Goal: Transaction & Acquisition: Purchase product/service

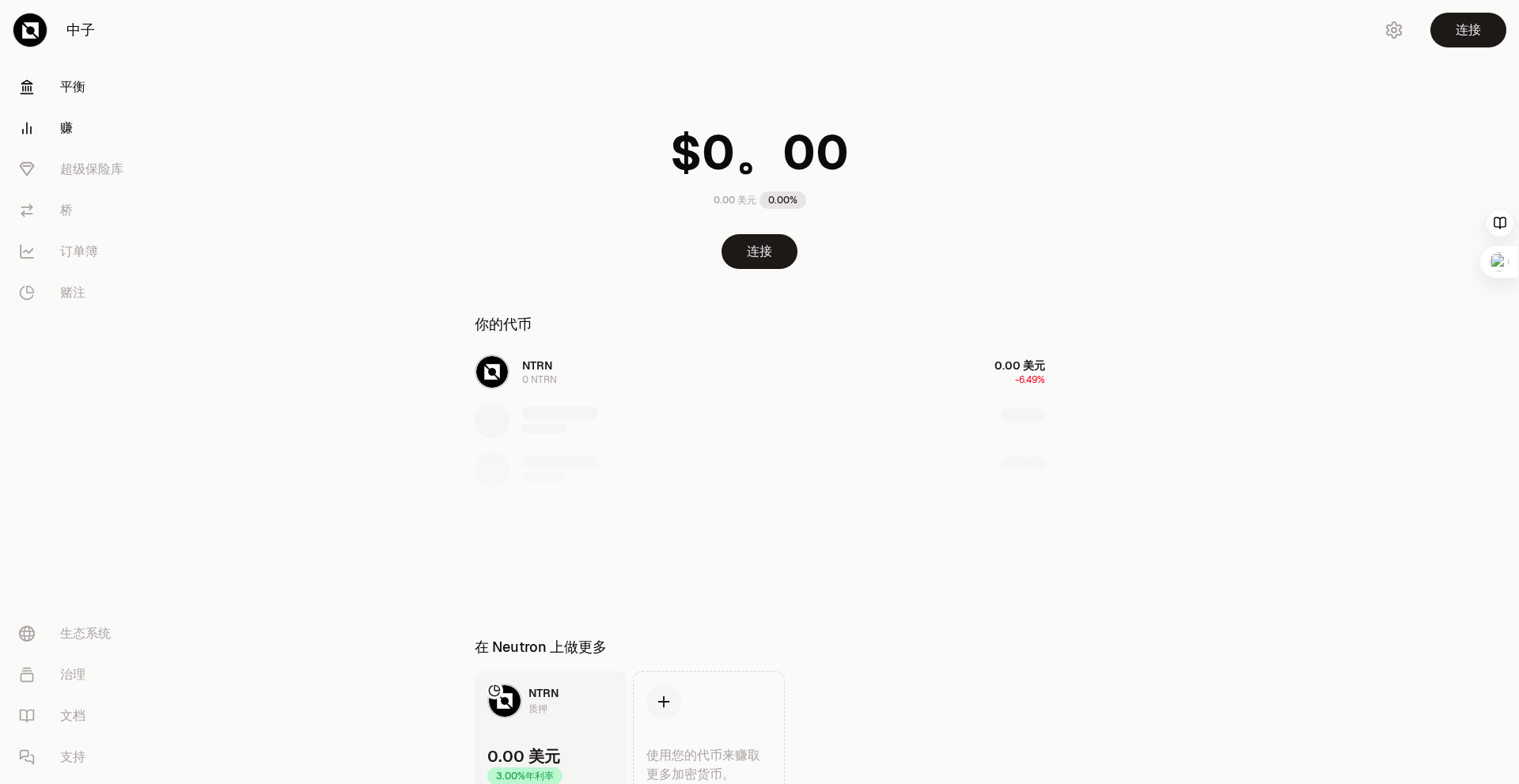
click at [65, 125] on font "赚" at bounding box center [66, 127] width 13 height 16
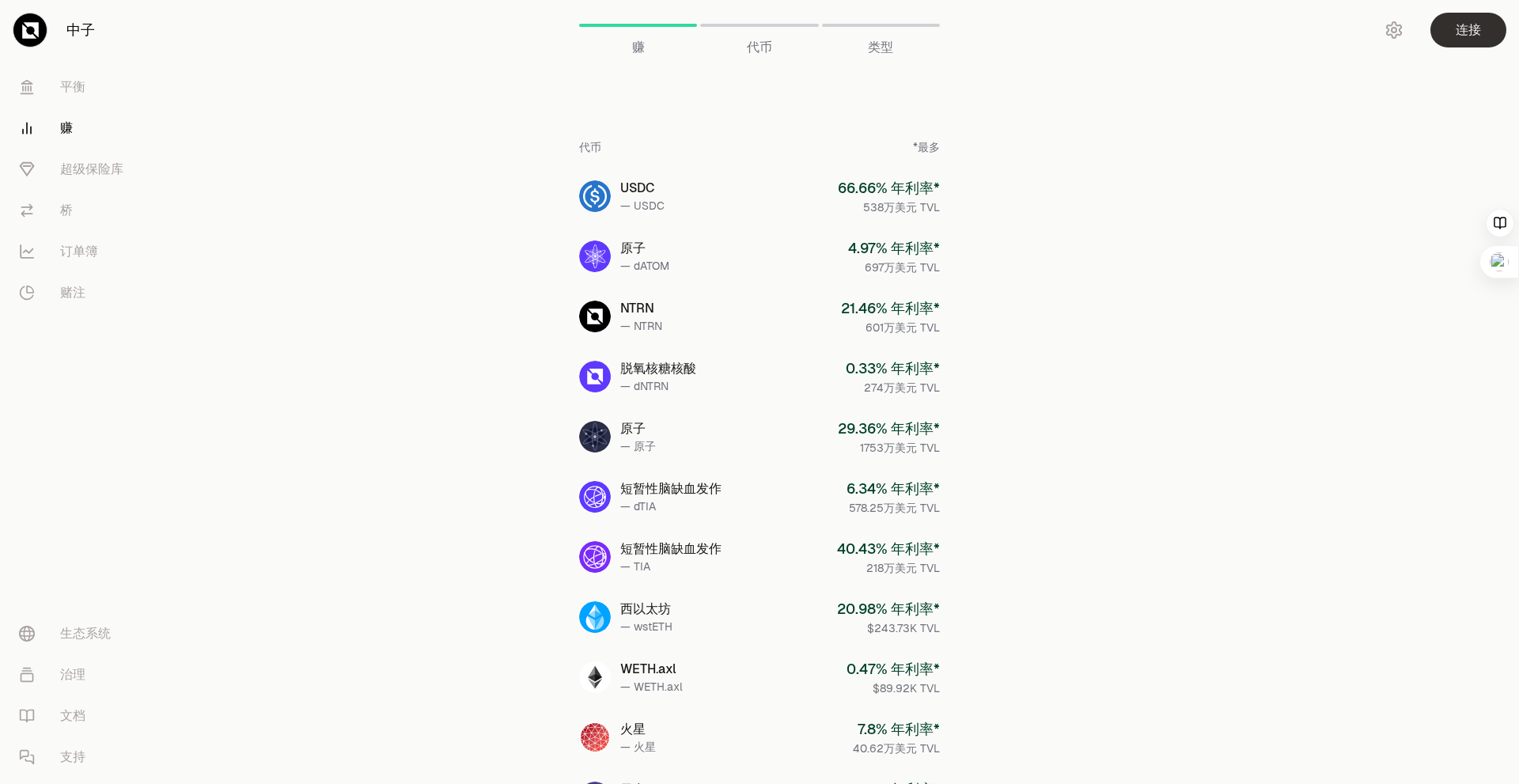
click at [1464, 38] on font "连接" at bounding box center [1468, 30] width 25 height 19
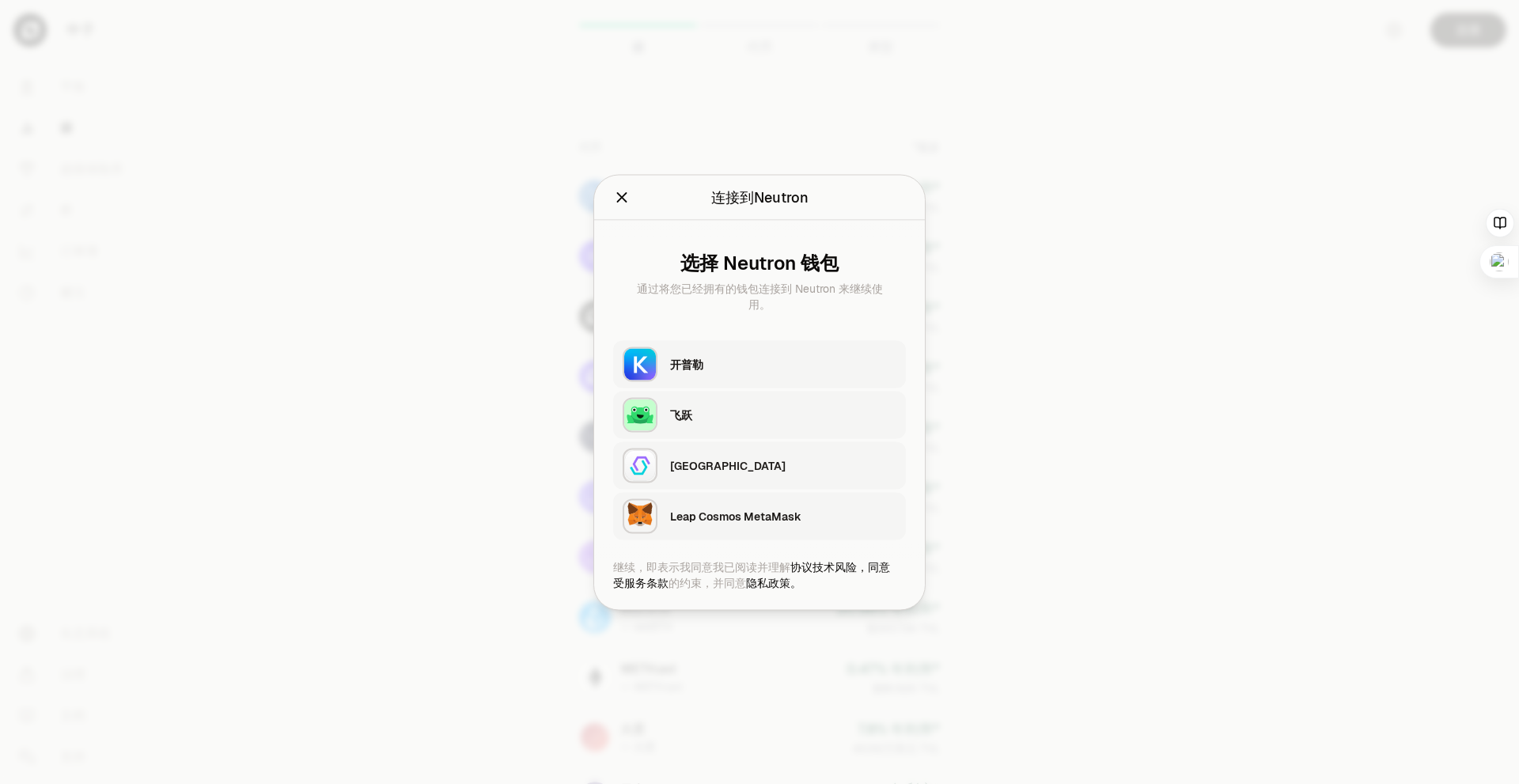
click at [745, 367] on div "开普勒" at bounding box center [783, 363] width 226 height 15
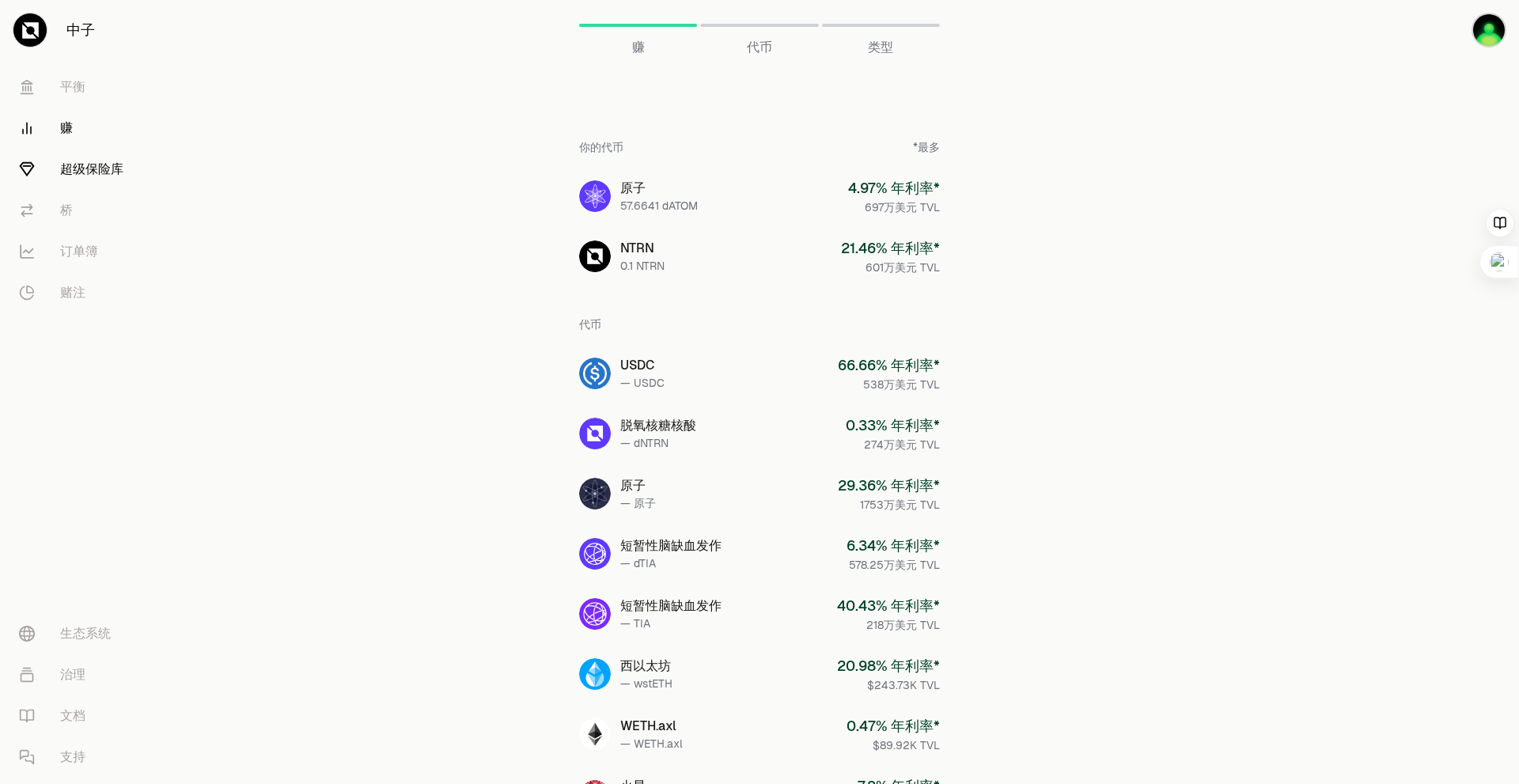
click at [90, 166] on font "超级保险库" at bounding box center [92, 169] width 64 height 16
click at [106, 166] on font "超级保险库" at bounding box center [92, 169] width 64 height 16
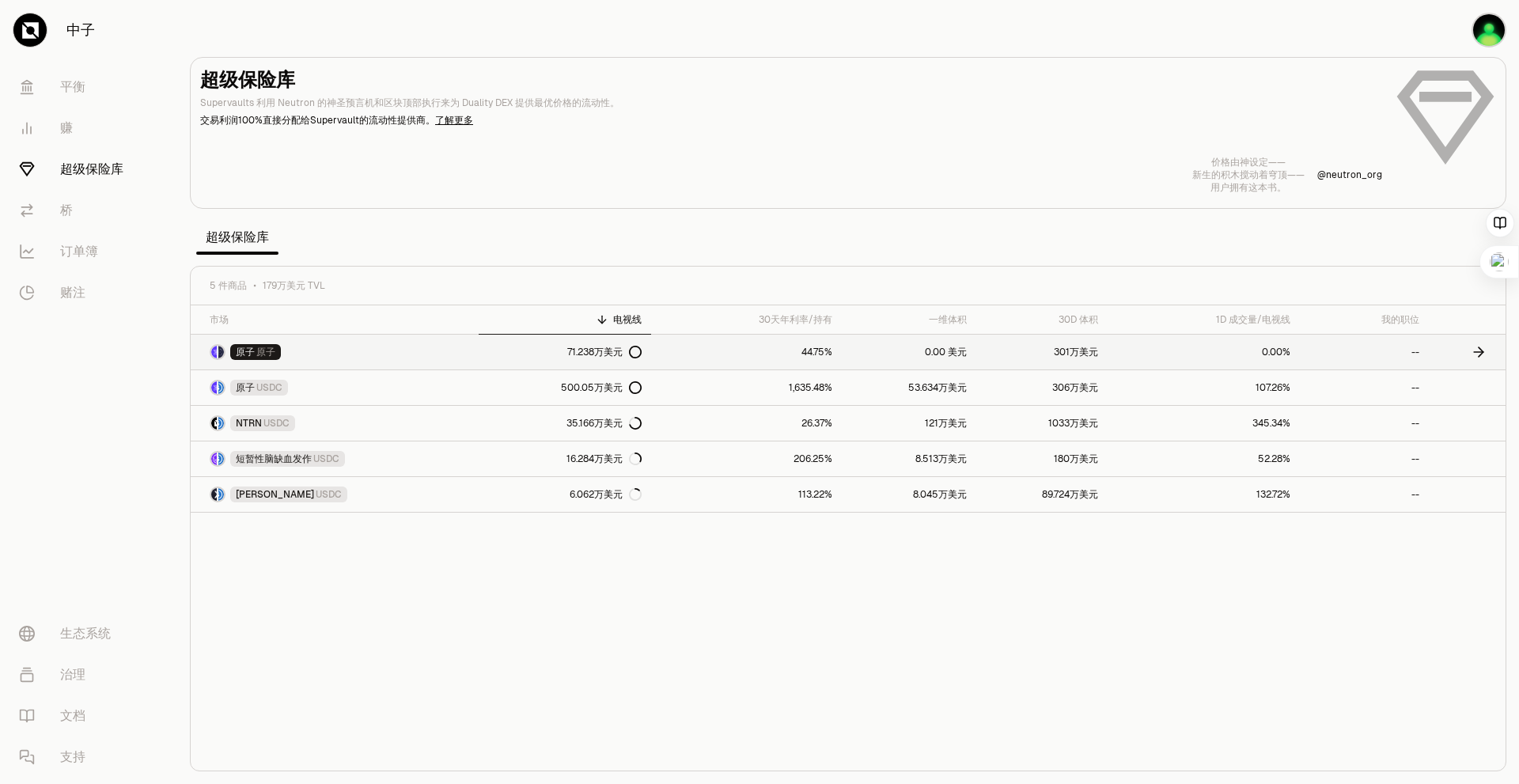
click at [958, 361] on link "0.00 美元" at bounding box center [909, 352] width 135 height 35
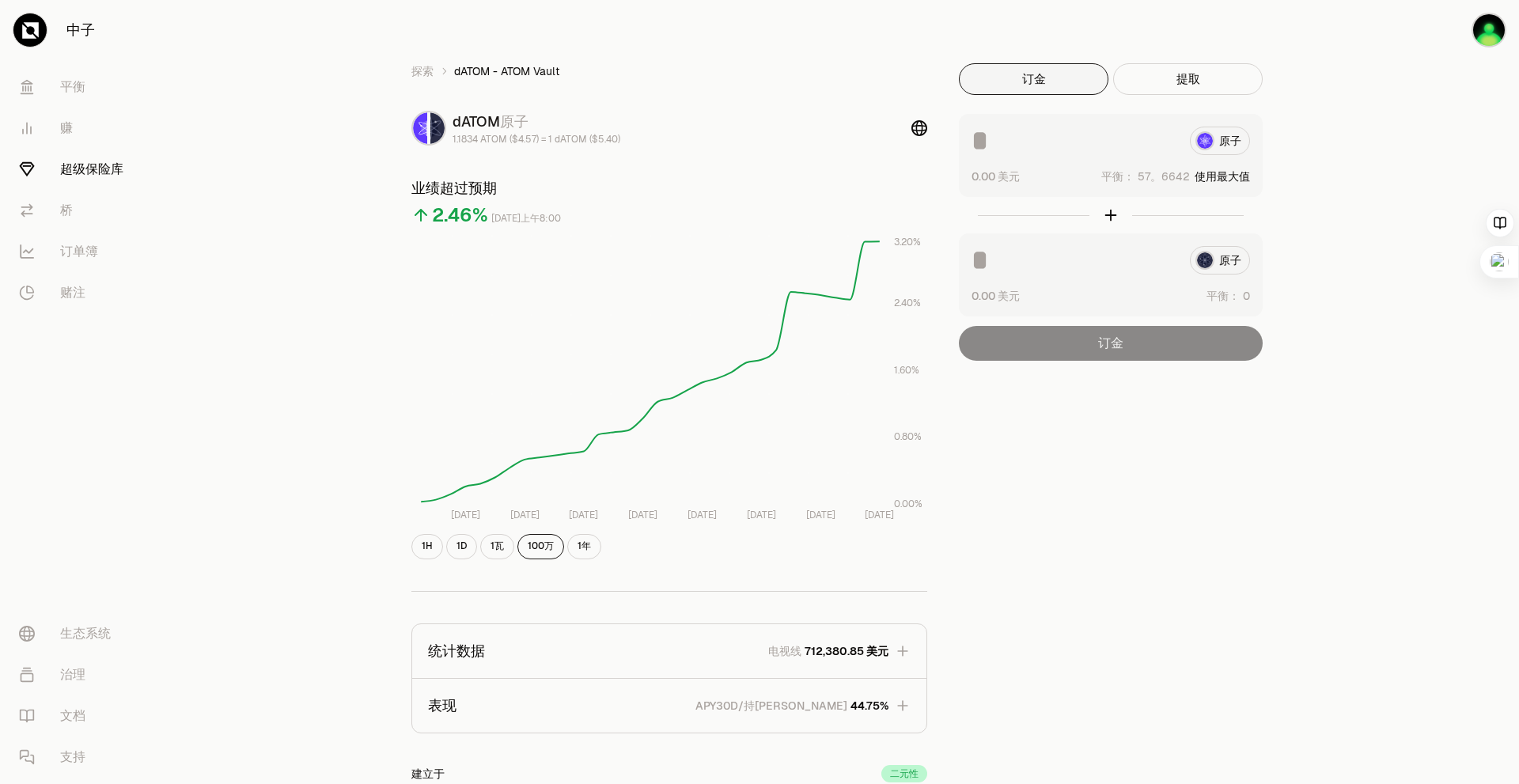
click at [1224, 137] on div "原子" at bounding box center [1111, 140] width 278 height 28
click at [1221, 176] on font "使用最大值" at bounding box center [1222, 176] width 55 height 15
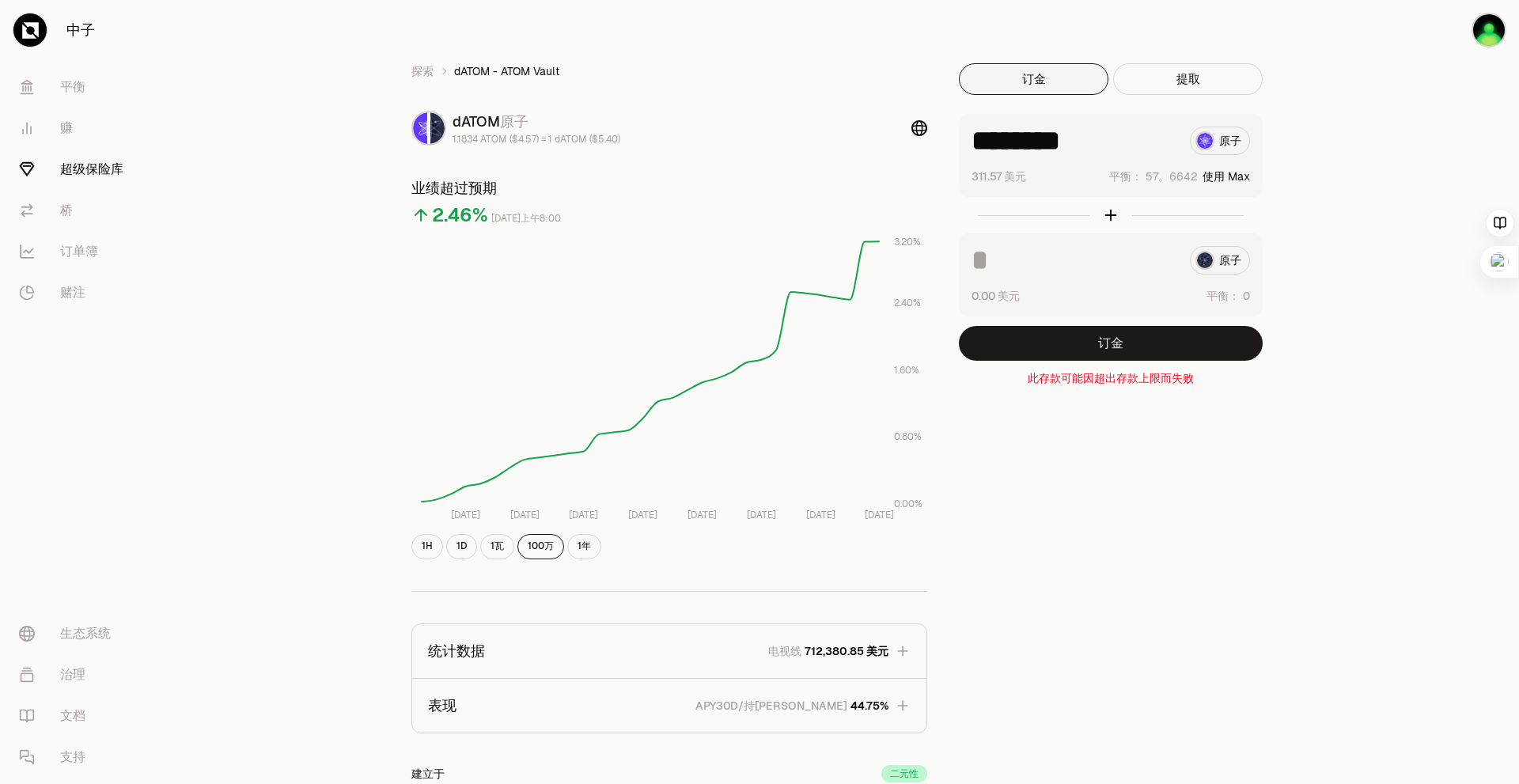
click at [1108, 139] on input "********" at bounding box center [1074, 140] width 206 height 28
drag, startPoint x: 1130, startPoint y: 139, endPoint x: 811, endPoint y: 139, distance: 319.0
click at [811, 139] on div "探索 dATOM - ATOM Vault dATOM 原子 1.1834 ATOM ($4.57) = 1 dATOM ($5.40) 业绩超过预期 2.4…" at bounding box center [848, 499] width 911 height 871
type input "*"
click at [1148, 466] on div "探索 dATOM - ATOM Vault dATOM 原子 1.1834 ATOM ($4.57) = 1 dATOM ($5.40) 业绩超过预期 1.4…" at bounding box center [848, 499] width 911 height 871
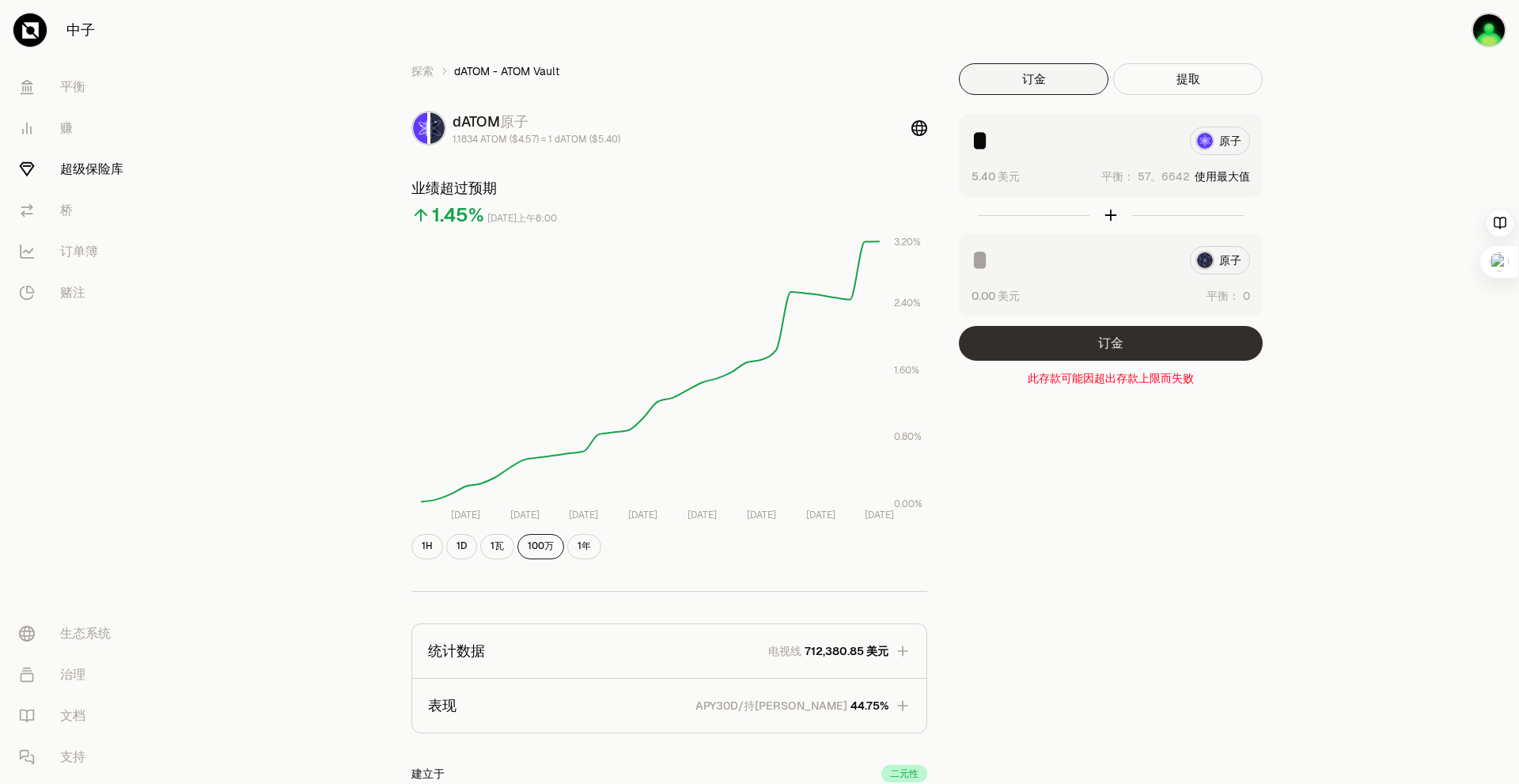
click at [1123, 340] on button "订金" at bounding box center [1111, 343] width 304 height 35
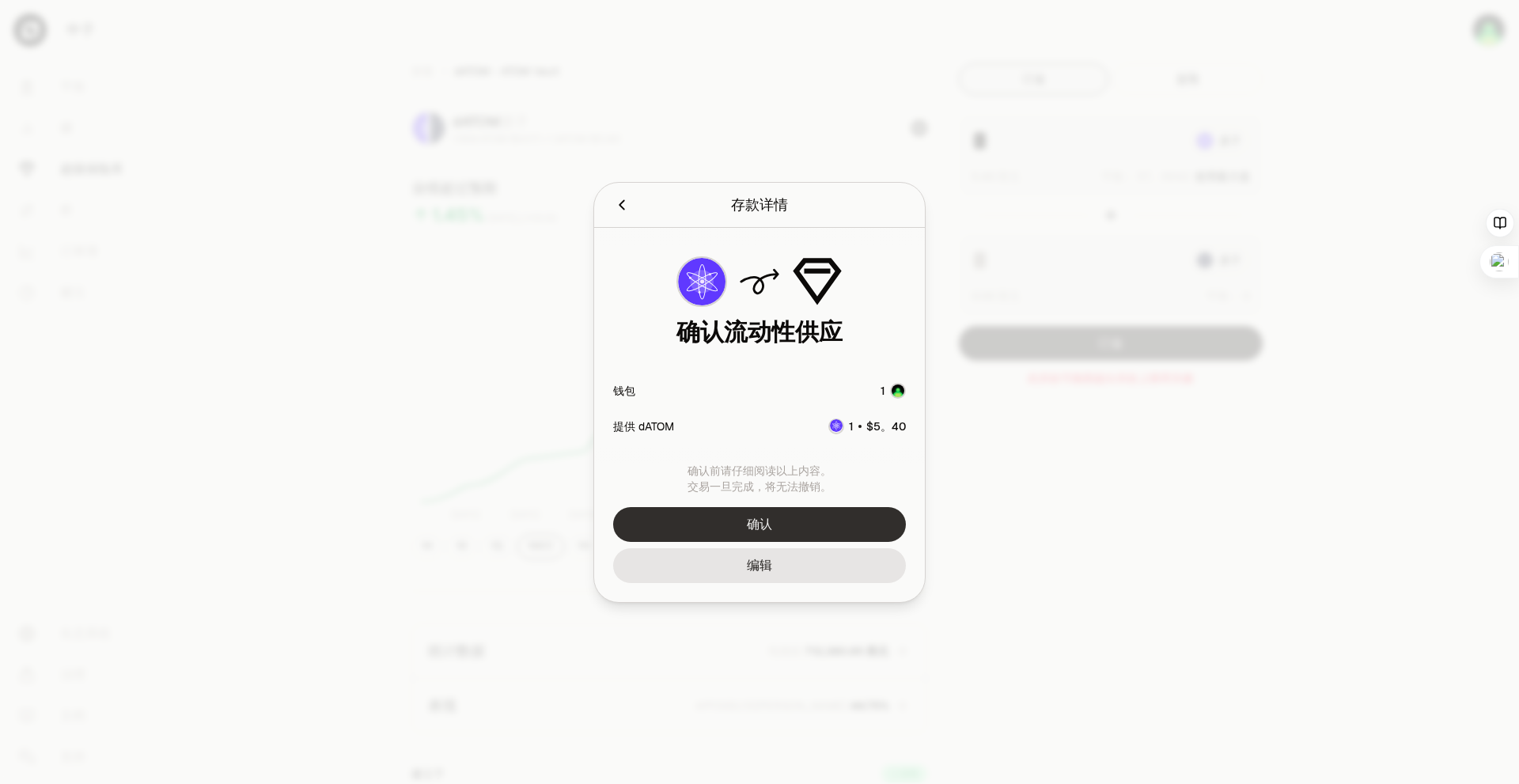
click at [797, 522] on button "确认" at bounding box center [760, 524] width 293 height 35
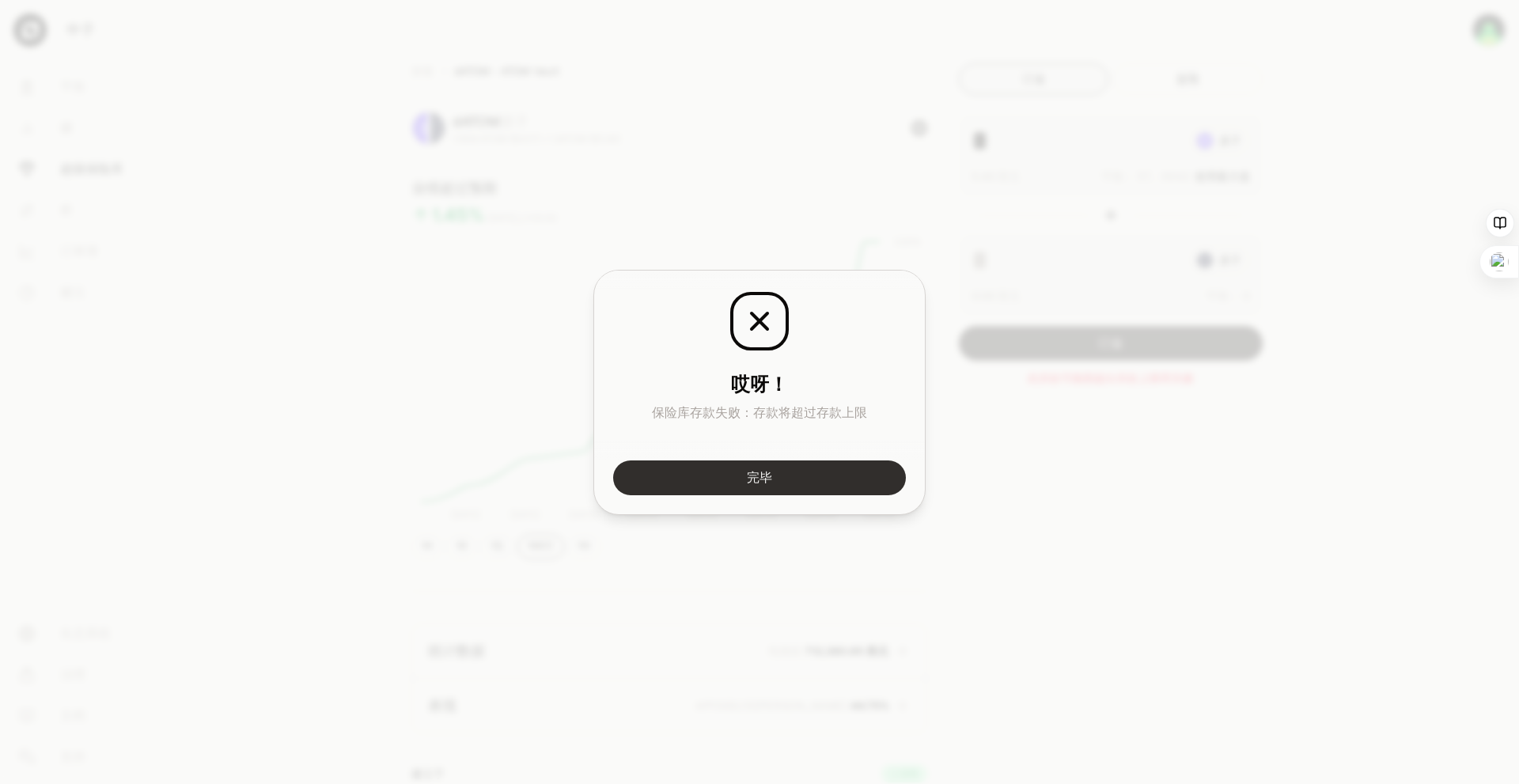
click at [809, 486] on button "完毕" at bounding box center [760, 477] width 293 height 35
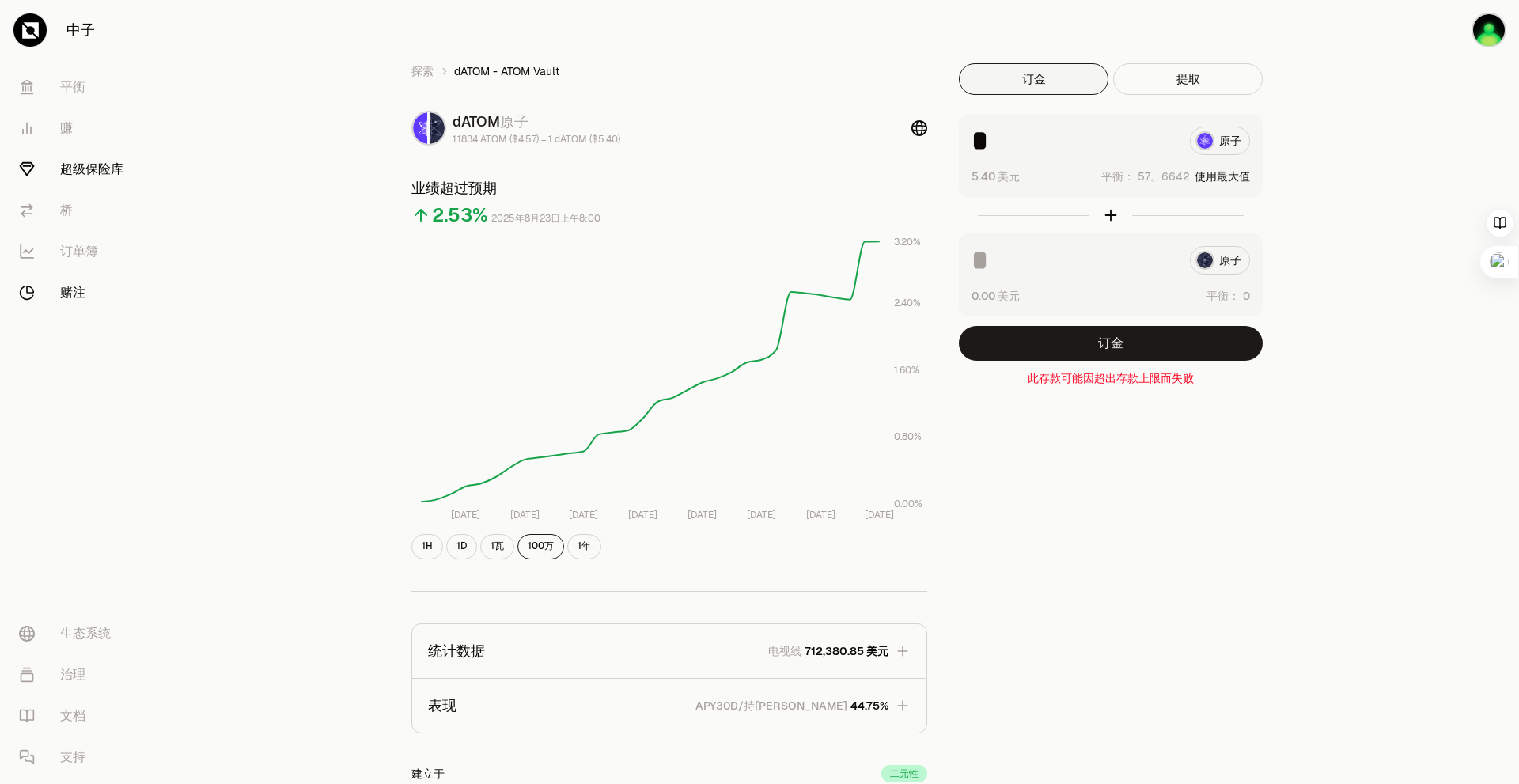
click at [90, 288] on link "赌注" at bounding box center [88, 292] width 165 height 41
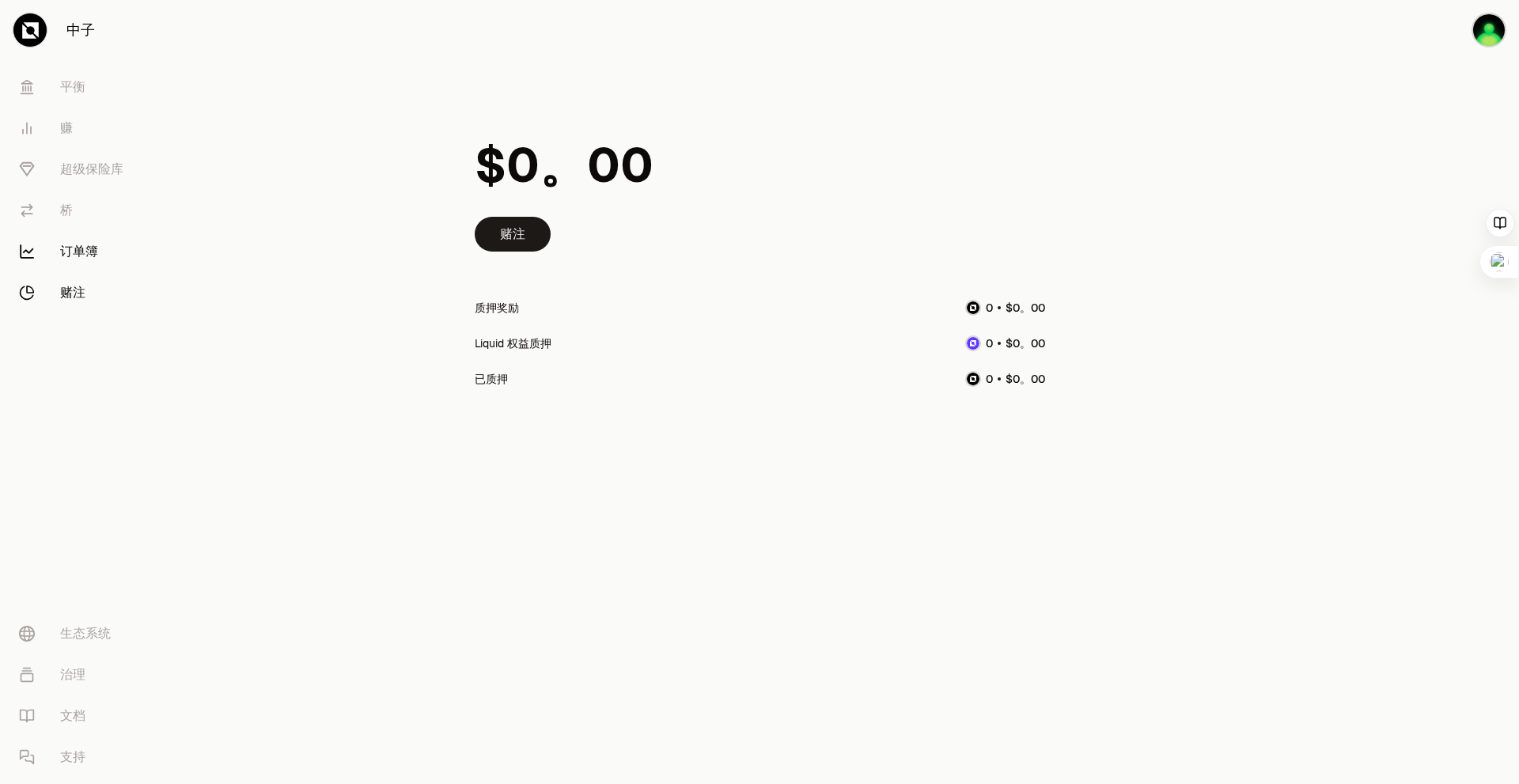
click at [75, 240] on link "订单簿" at bounding box center [88, 251] width 165 height 41
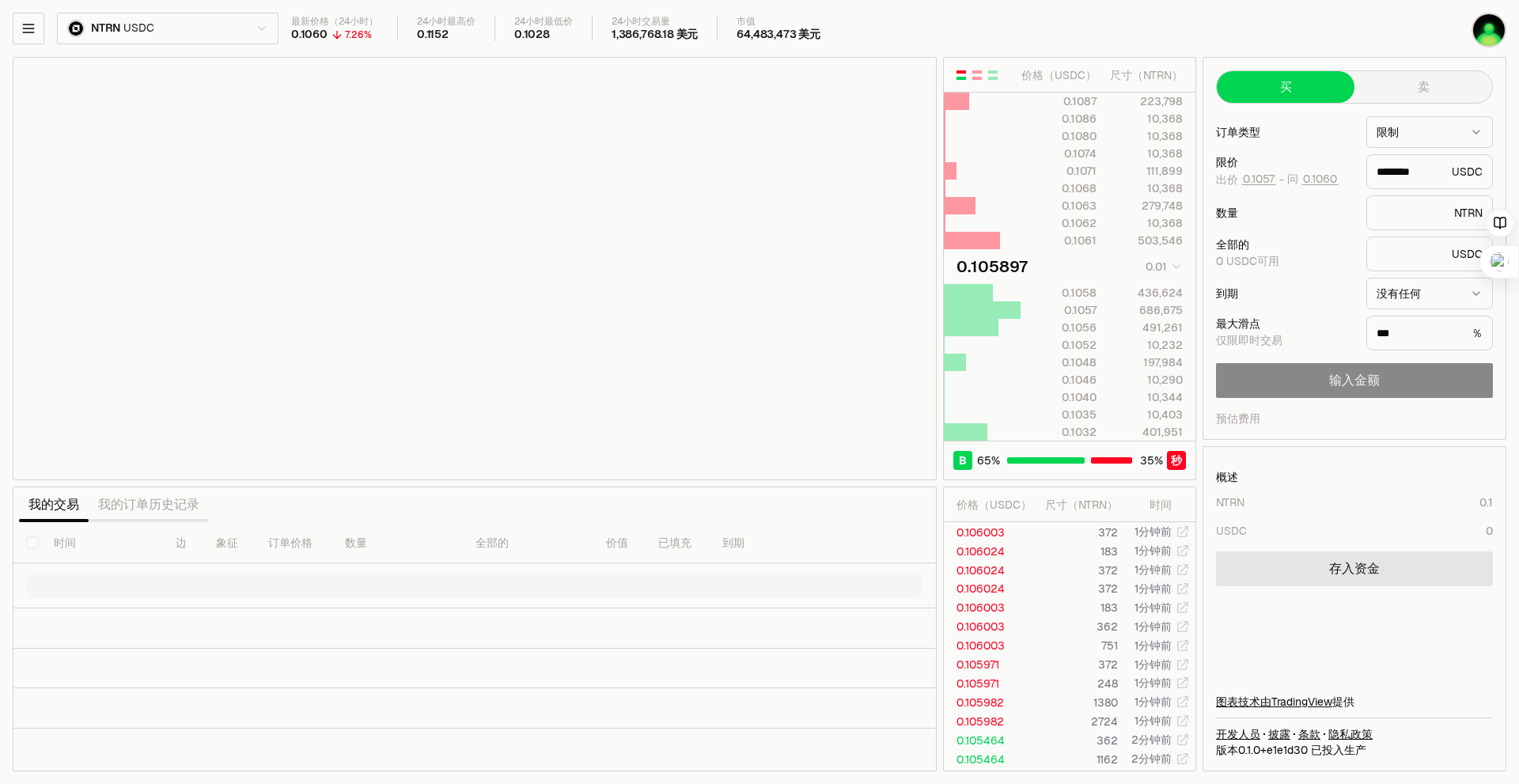
type input "********"
click at [236, 31] on html "中子 [PERSON_NAME] 赚 超级保险库 桥 订单簿 赌注 生态系统 治理 文档 支持 NTRN USDC 最新价格（24小时） 0.1060 7.2…" at bounding box center [760, 392] width 1519 height 784
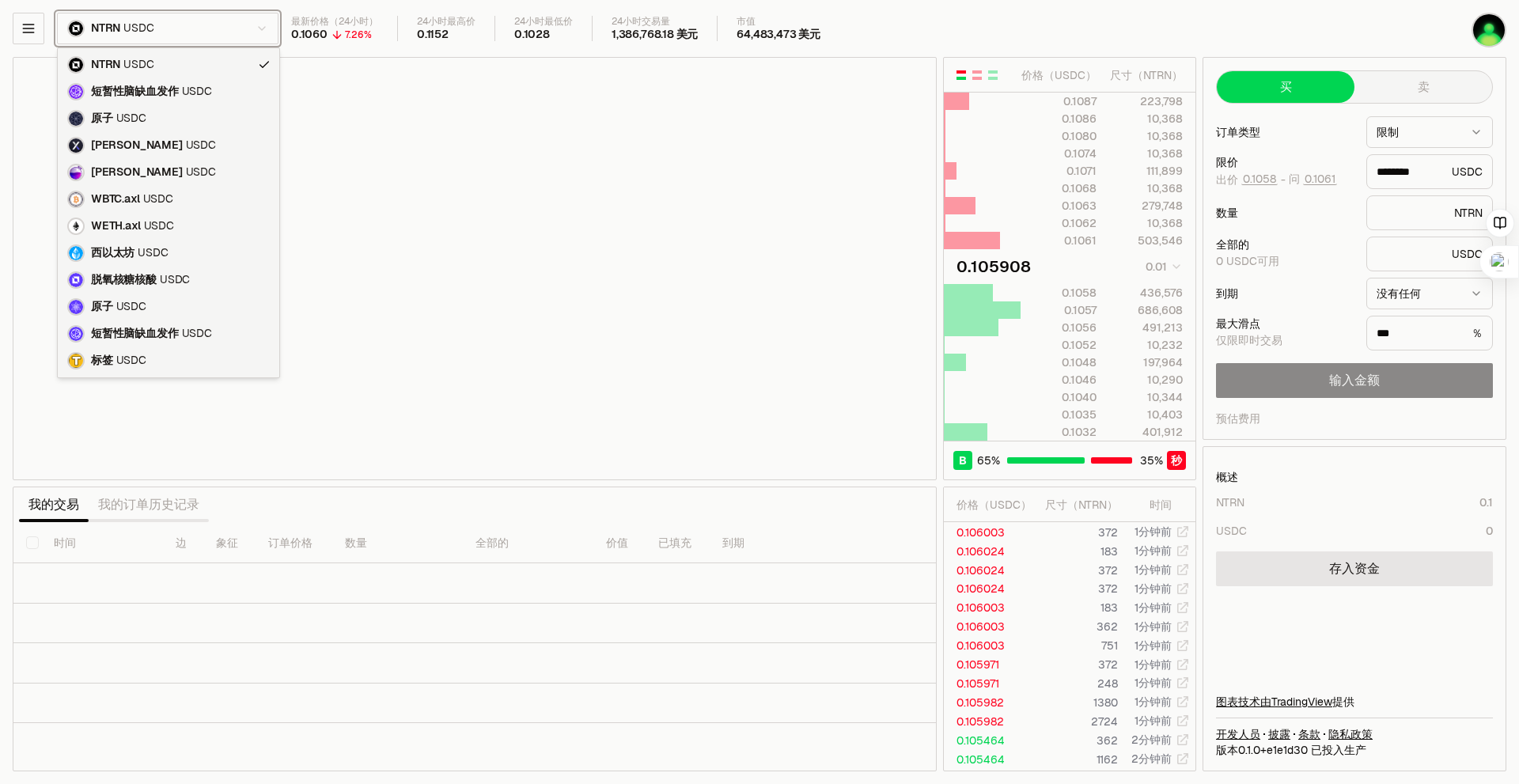
click at [316, 685] on html "中子 [PERSON_NAME] 赚 超级保险库 桥 订单簿 赌注 生态系统 治理 文档 支持 NTRN USDC 最新价格（24小时） 0.1060 7.2…" at bounding box center [760, 392] width 1519 height 784
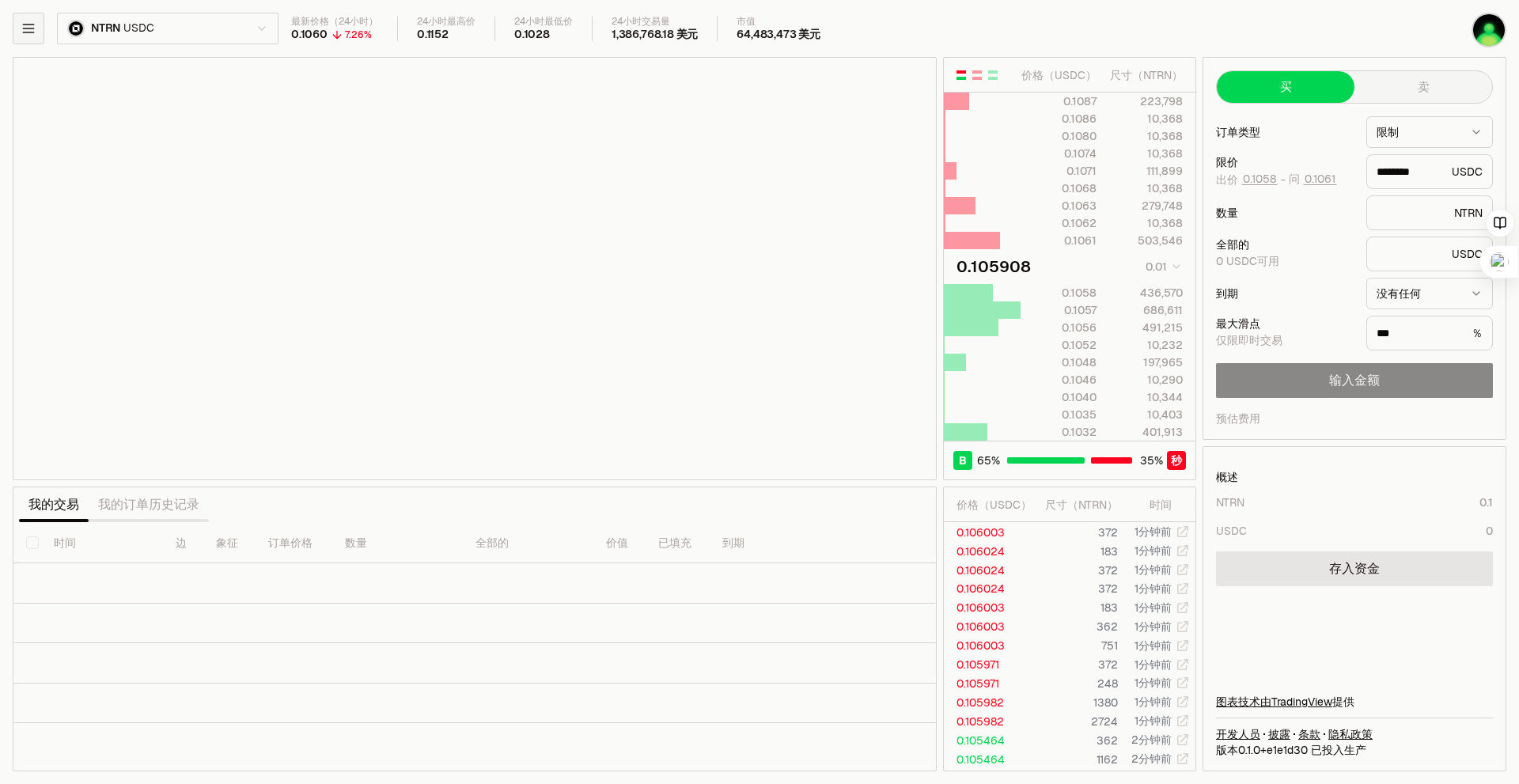
click at [29, 34] on icon "button" at bounding box center [28, 28] width 15 height 15
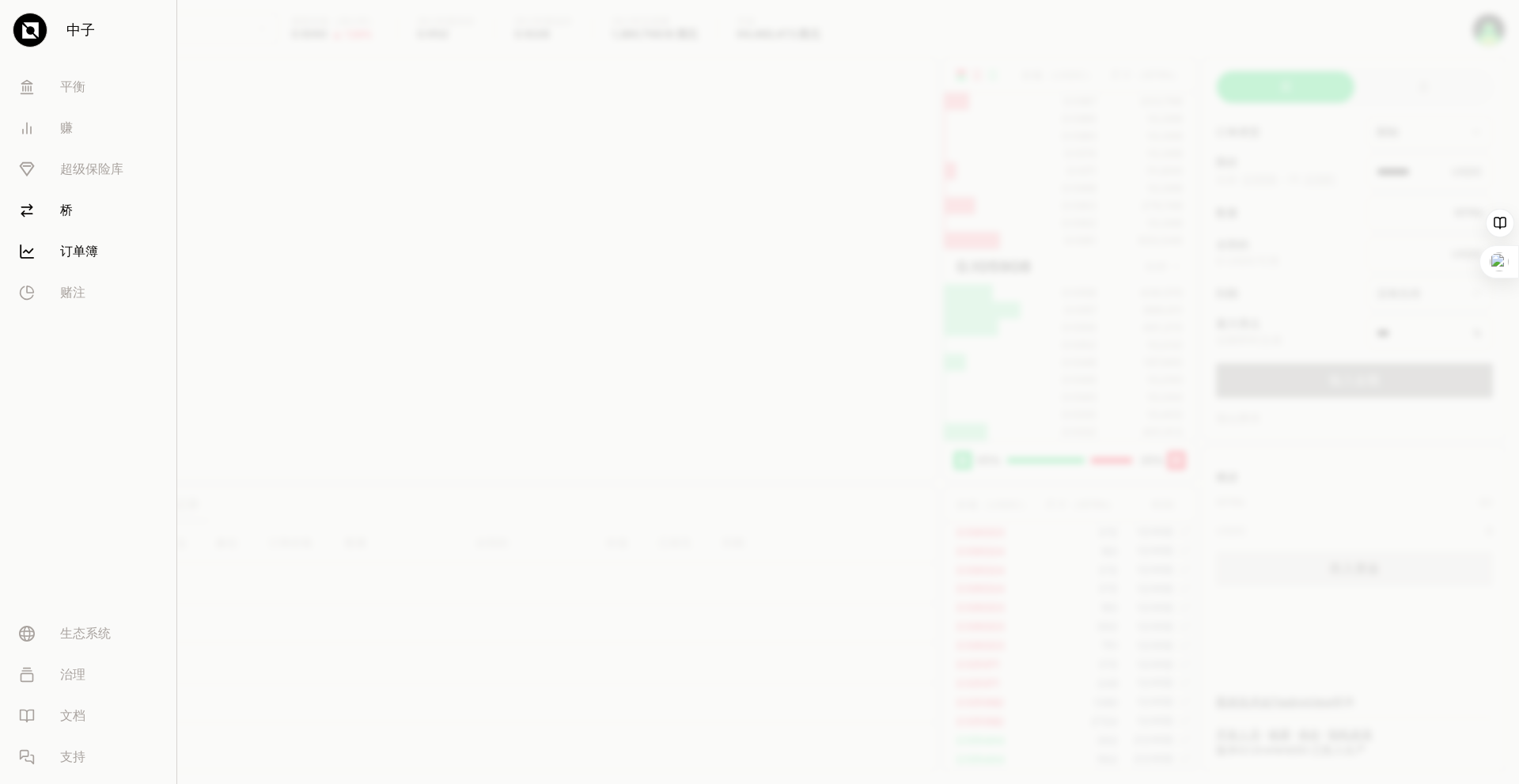
click at [67, 209] on font "桥" at bounding box center [66, 210] width 13 height 16
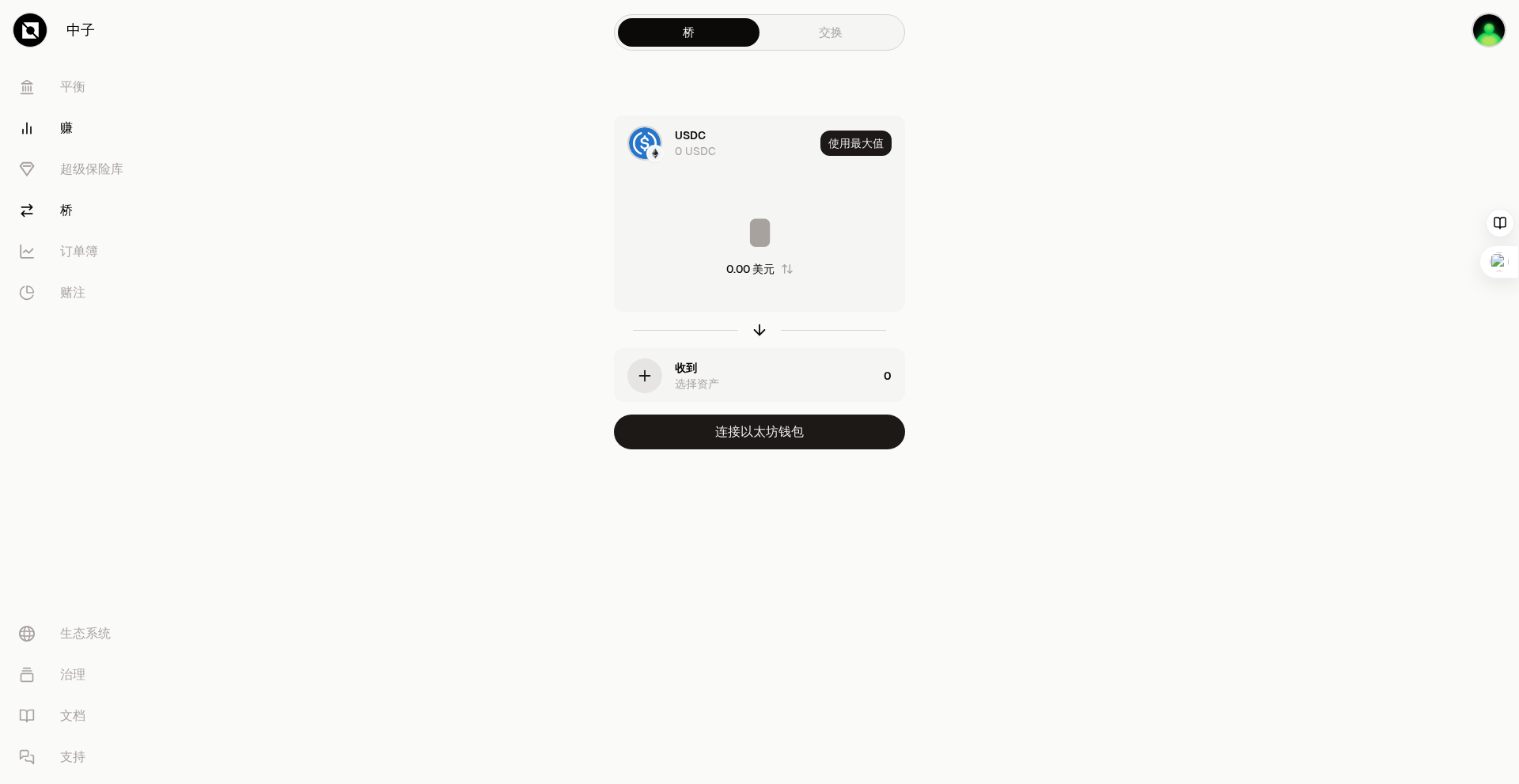
click at [65, 131] on font "赚" at bounding box center [66, 127] width 13 height 16
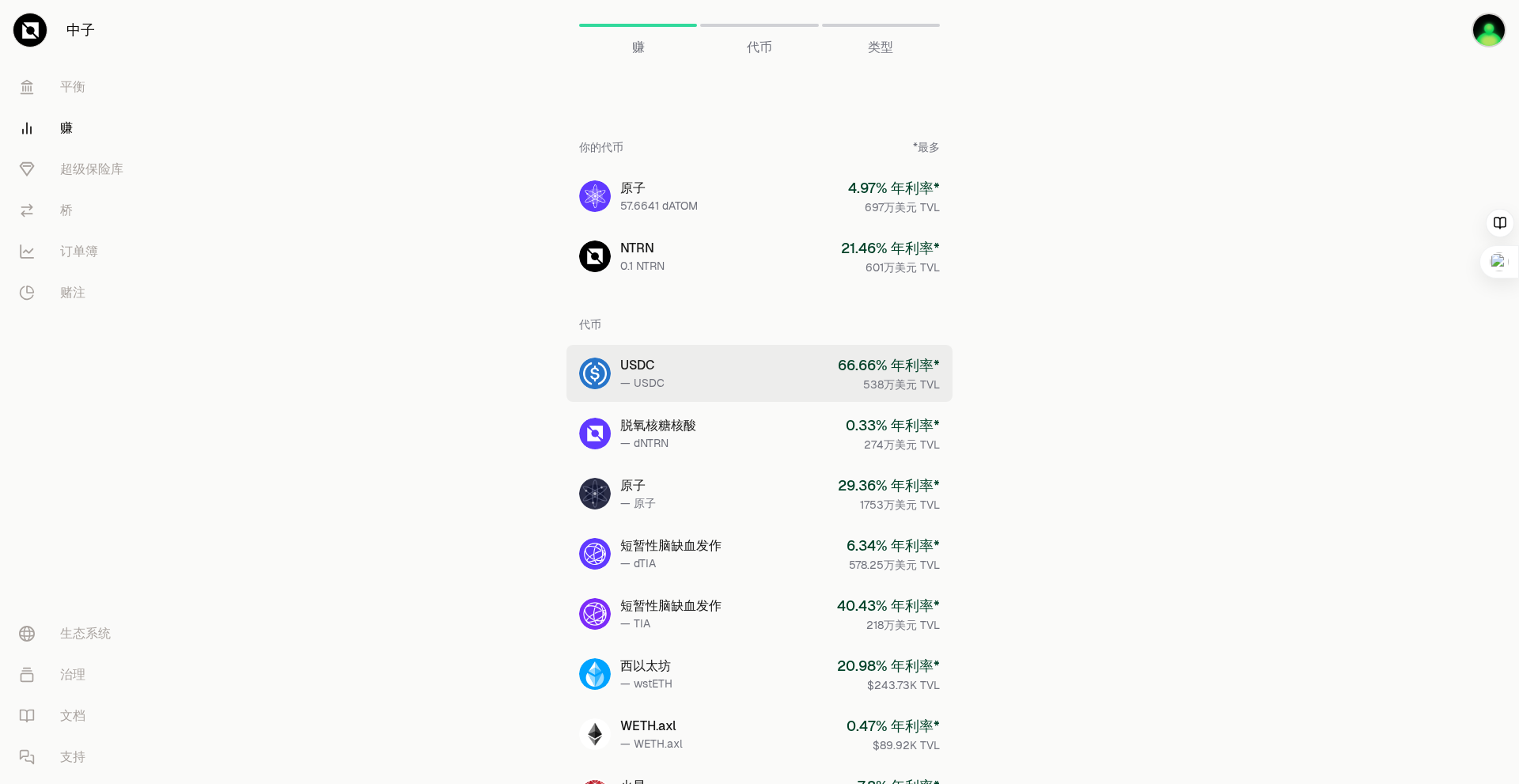
click at [748, 386] on link "USDC — USDC 66.66 % 年利率* 538万美元 TVL" at bounding box center [760, 373] width 386 height 57
